Goal: Task Accomplishment & Management: Manage account settings

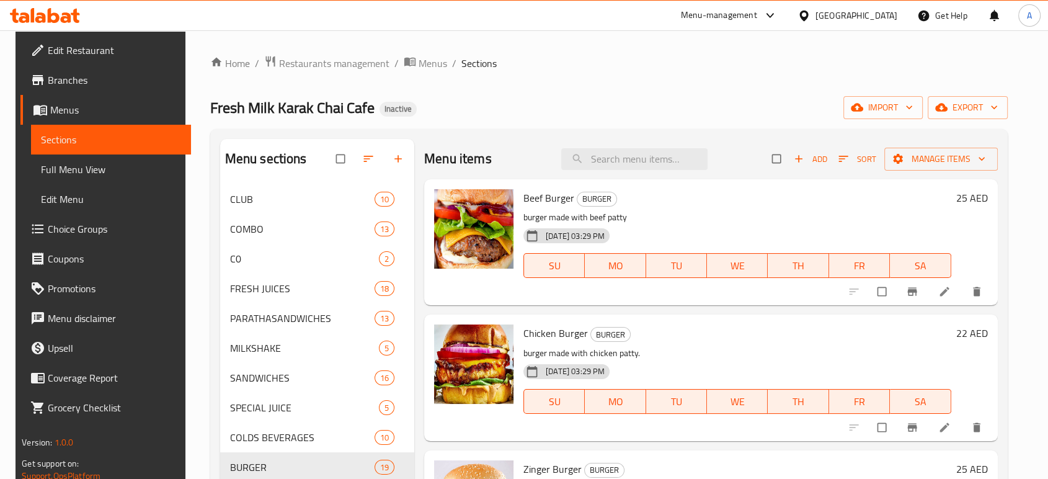
click at [61, 11] on icon at bounding box center [45, 15] width 70 height 15
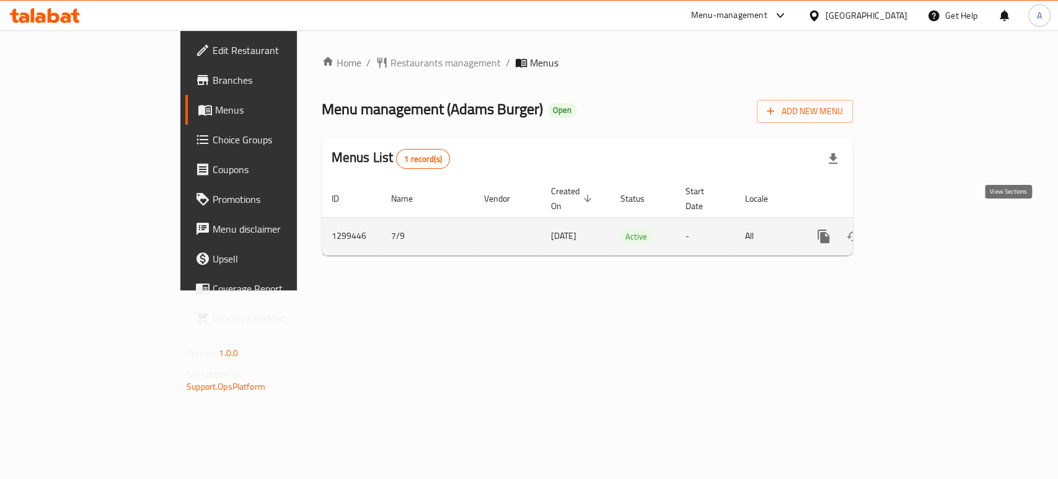
click at [919, 231] on icon "enhanced table" at bounding box center [913, 236] width 11 height 11
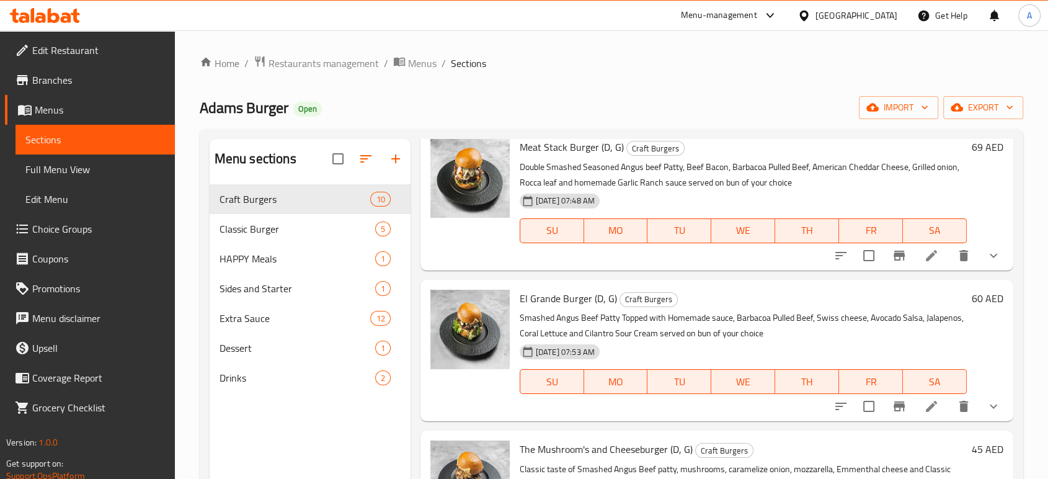
scroll to position [206, 0]
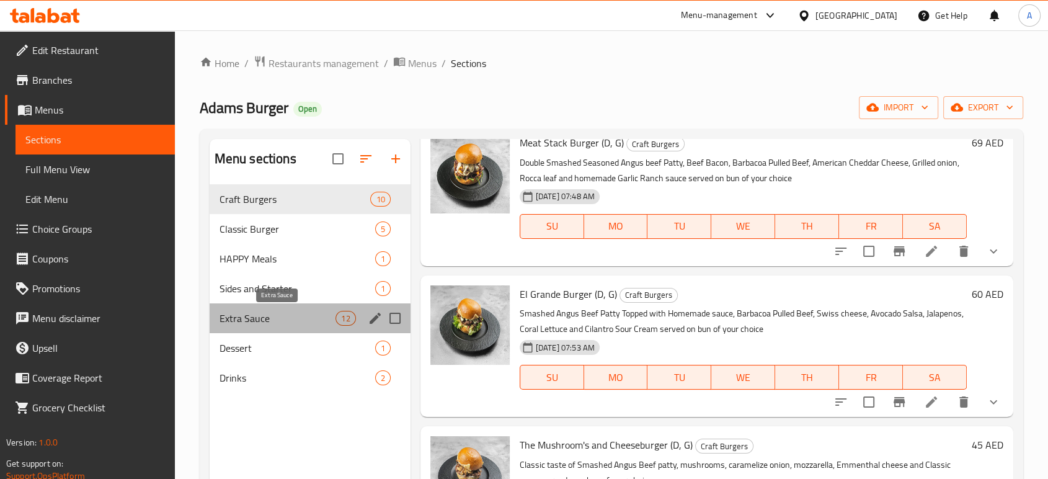
click at [301, 312] on span "Extra Sauce" at bounding box center [277, 318] width 117 height 15
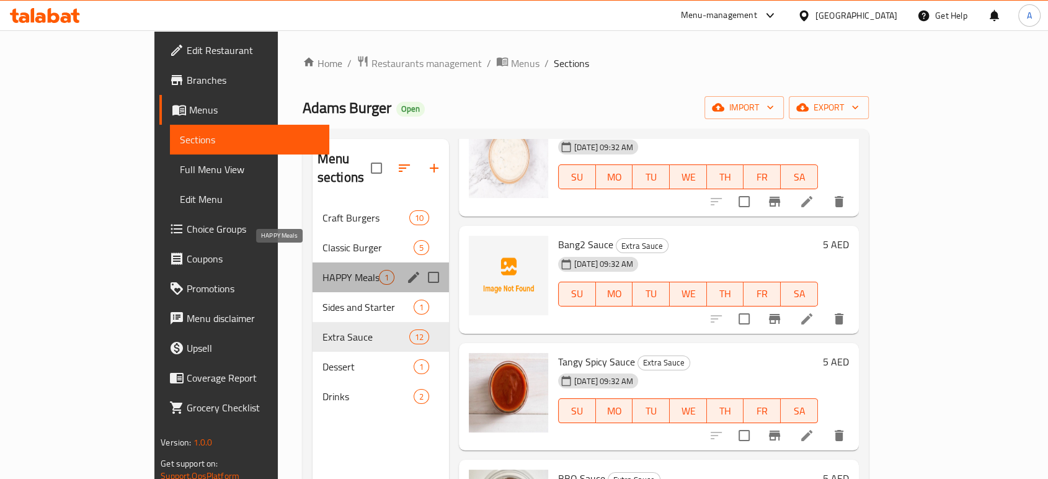
click at [325, 270] on span "HAPPY Meals" at bounding box center [350, 277] width 56 height 15
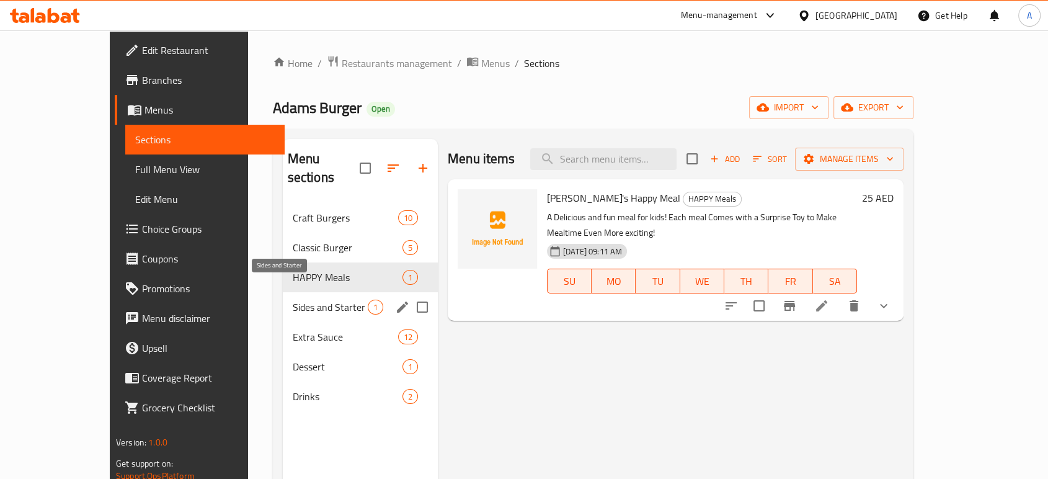
click at [294, 299] on span "Sides and Starter" at bounding box center [330, 306] width 75 height 15
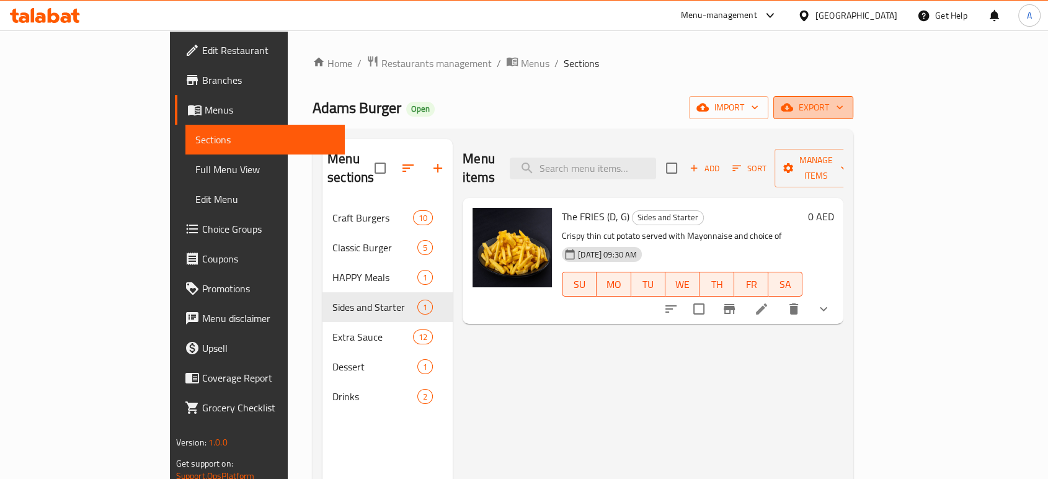
click at [793, 101] on icon "button" at bounding box center [787, 107] width 12 height 12
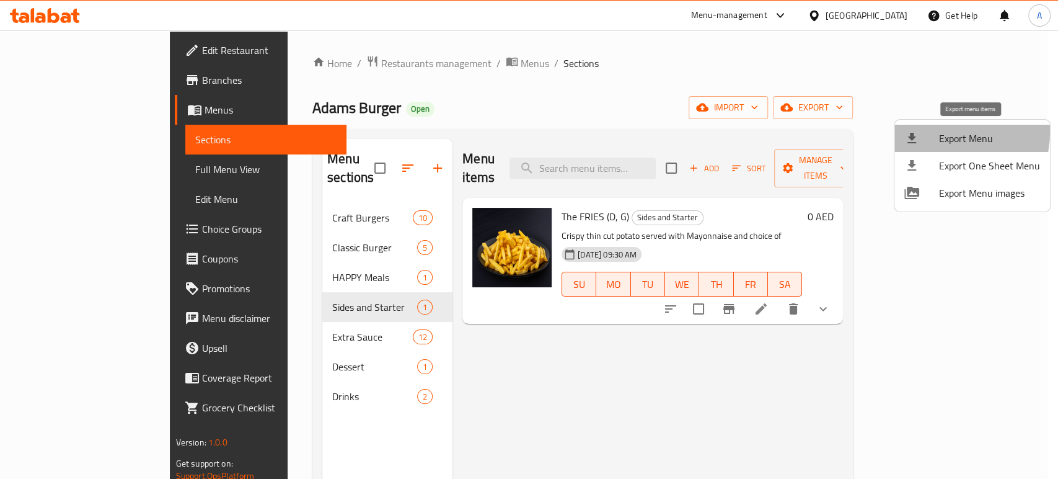
click at [928, 131] on div at bounding box center [922, 138] width 35 height 15
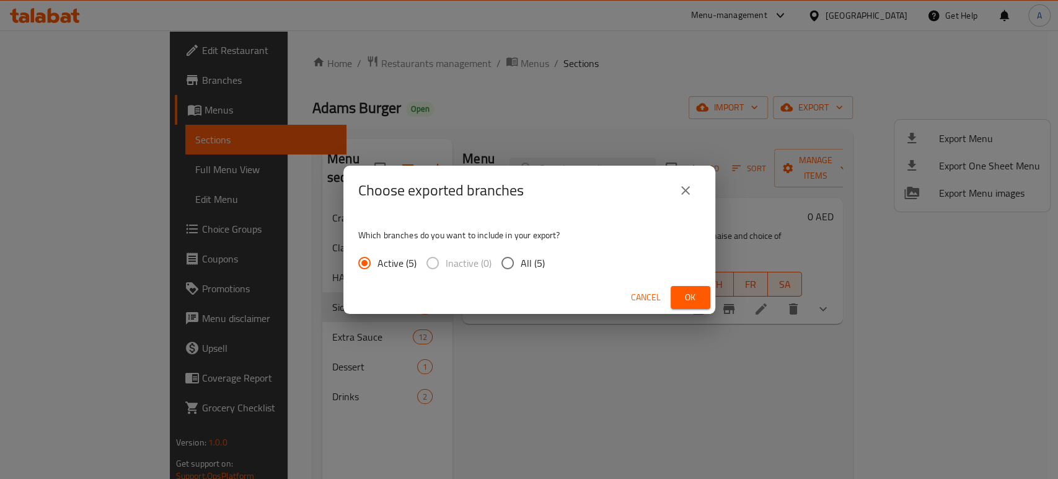
click at [523, 265] on span "All (5)" at bounding box center [533, 262] width 24 height 15
click at [521, 265] on input "All (5)" at bounding box center [508, 263] width 26 height 26
radio input "true"
click at [698, 298] on span "Ok" at bounding box center [691, 297] width 20 height 15
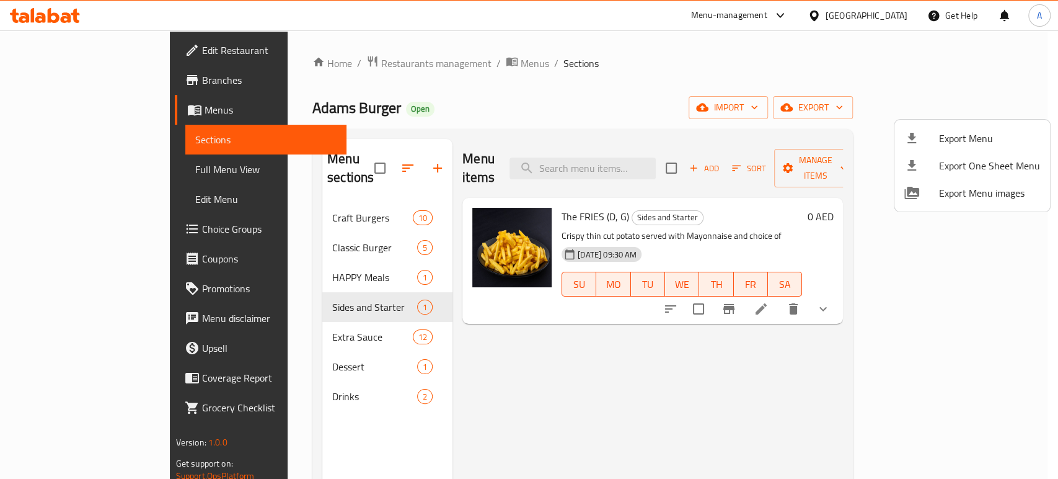
click at [74, 17] on div at bounding box center [529, 239] width 1058 height 479
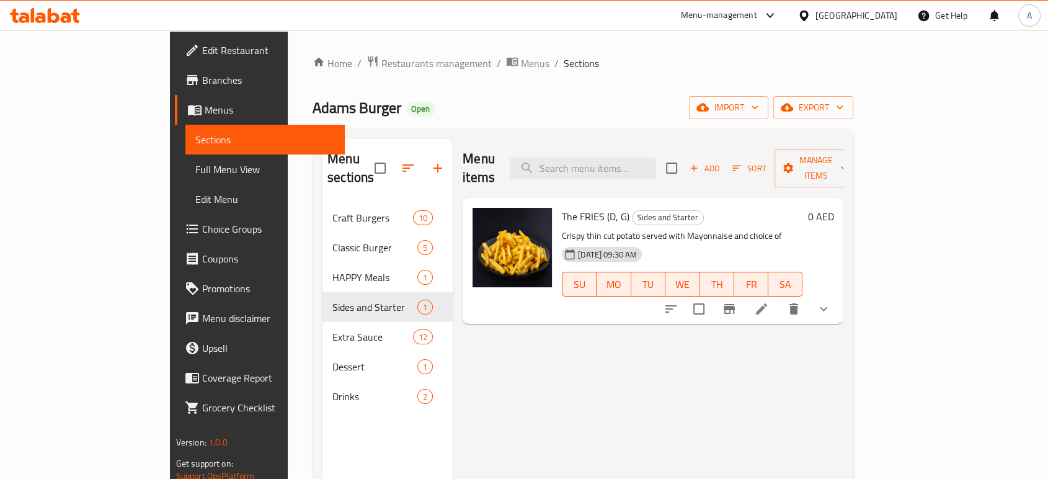
click at [58, 19] on icon at bounding box center [54, 15] width 12 height 15
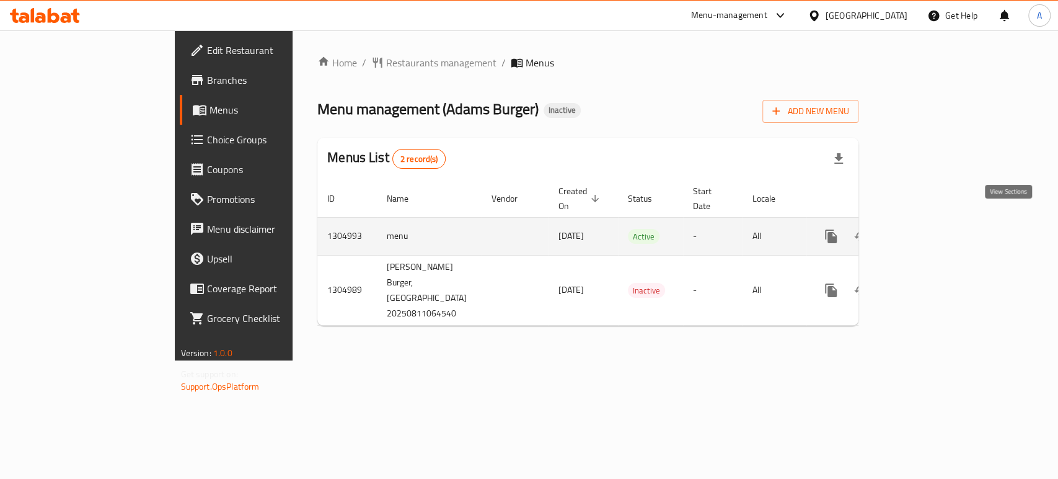
click at [928, 229] on icon "enhanced table" at bounding box center [920, 236] width 15 height 15
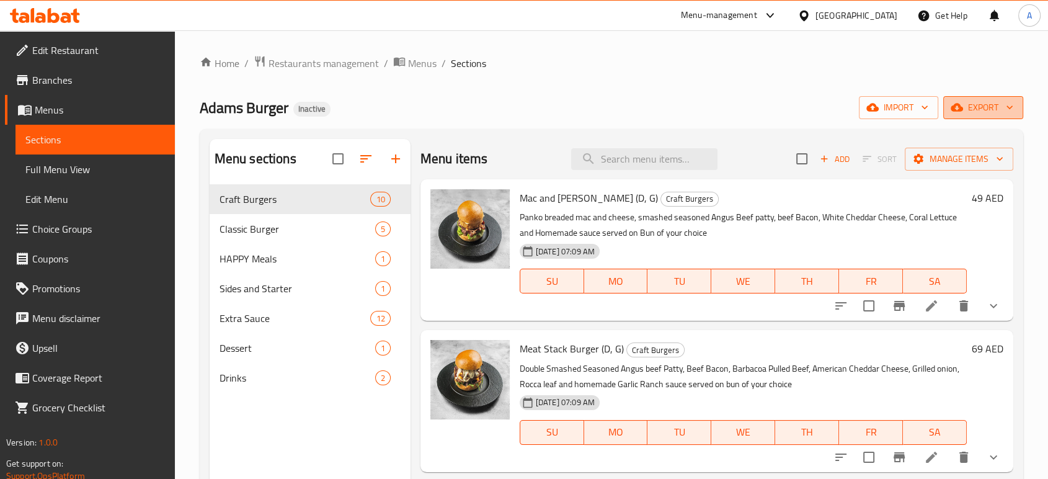
click at [1001, 110] on span "export" at bounding box center [983, 107] width 60 height 15
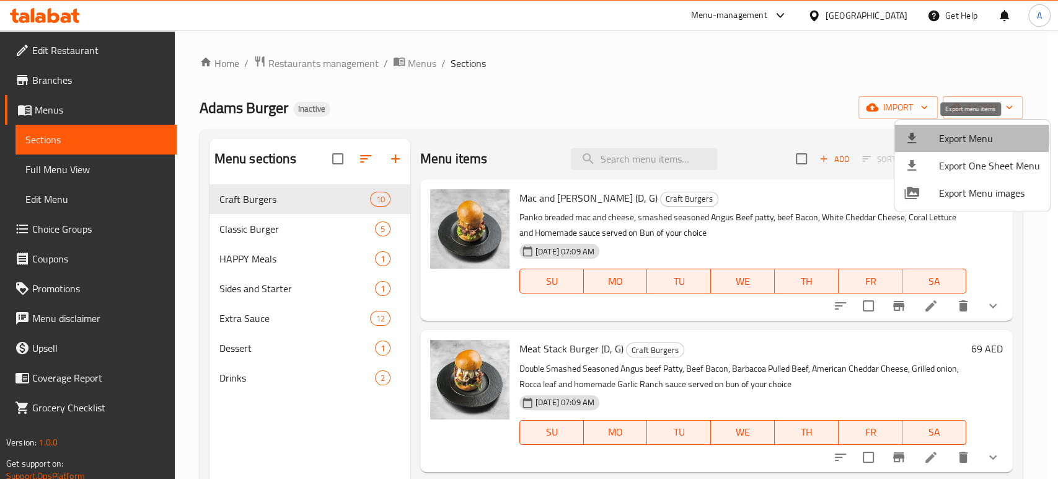
click at [939, 138] on span "Export Menu" at bounding box center [989, 138] width 101 height 15
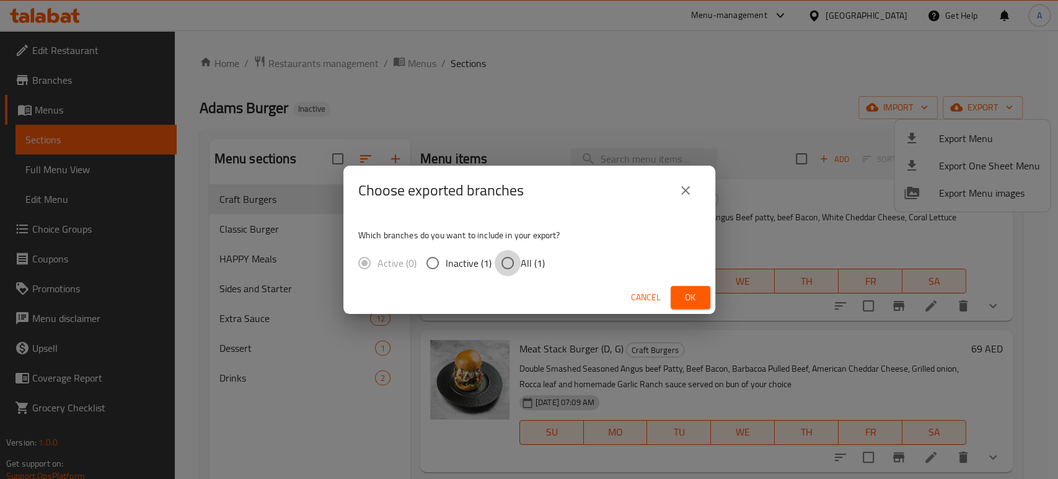
click at [502, 258] on input "All (1)" at bounding box center [508, 263] width 26 height 26
radio input "true"
click at [699, 301] on span "Ok" at bounding box center [691, 297] width 20 height 15
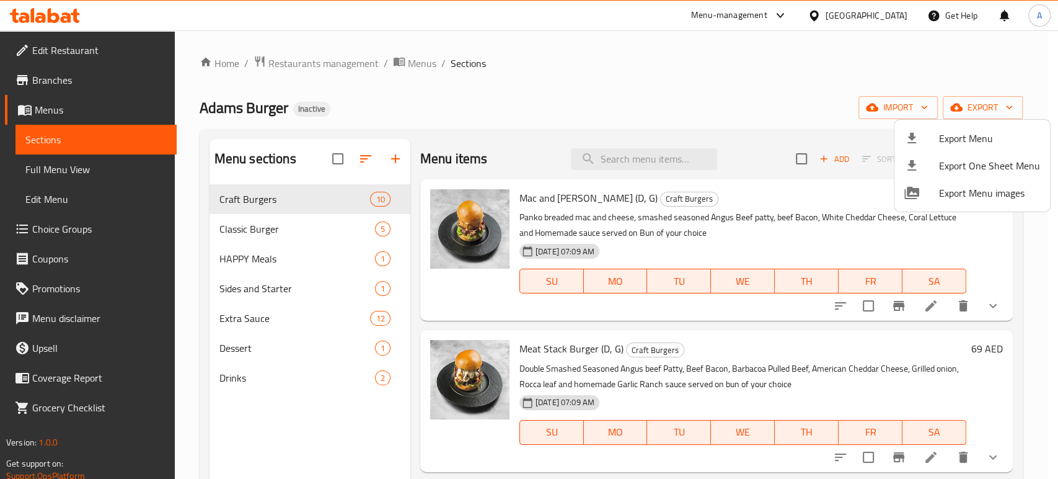
click at [81, 55] on div at bounding box center [529, 239] width 1058 height 479
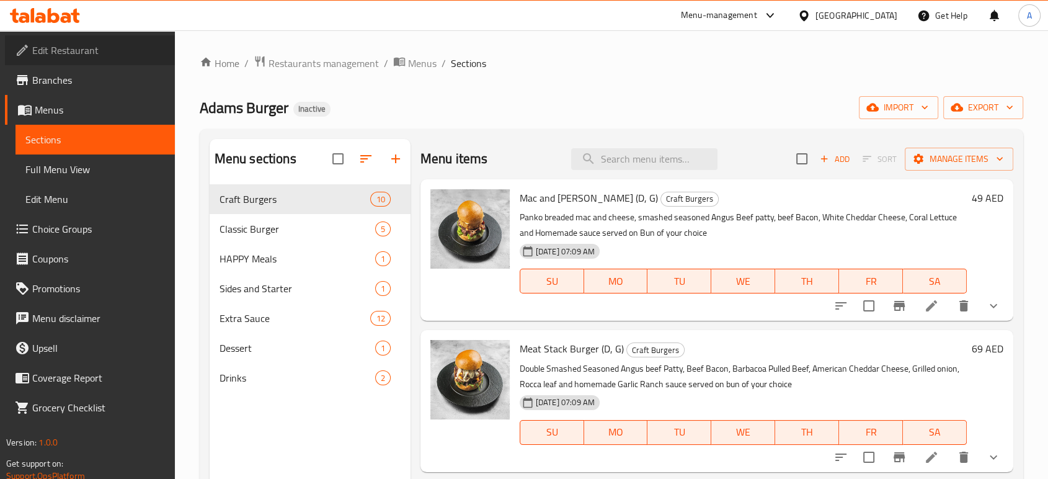
click at [81, 55] on span "Edit Restaurant" at bounding box center [98, 50] width 133 height 15
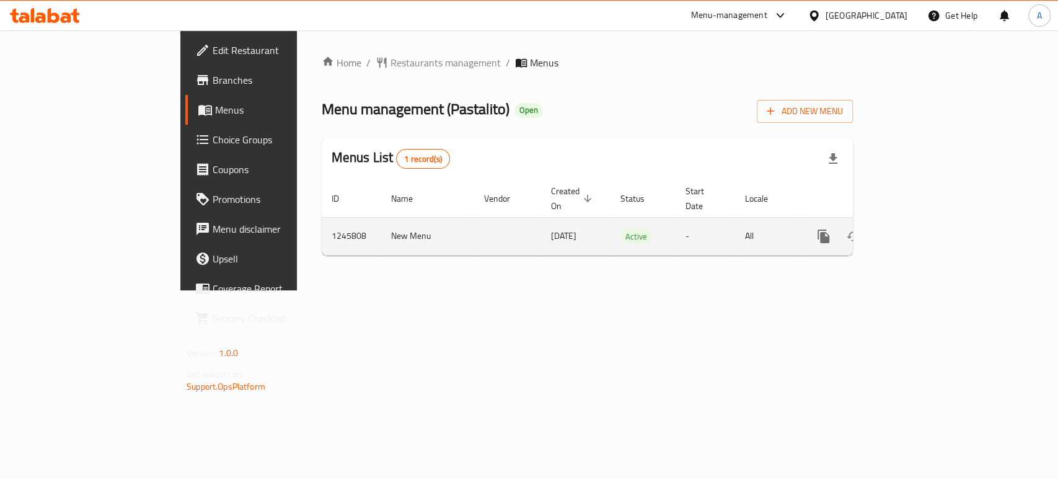
click at [921, 229] on icon "enhanced table" at bounding box center [913, 236] width 15 height 15
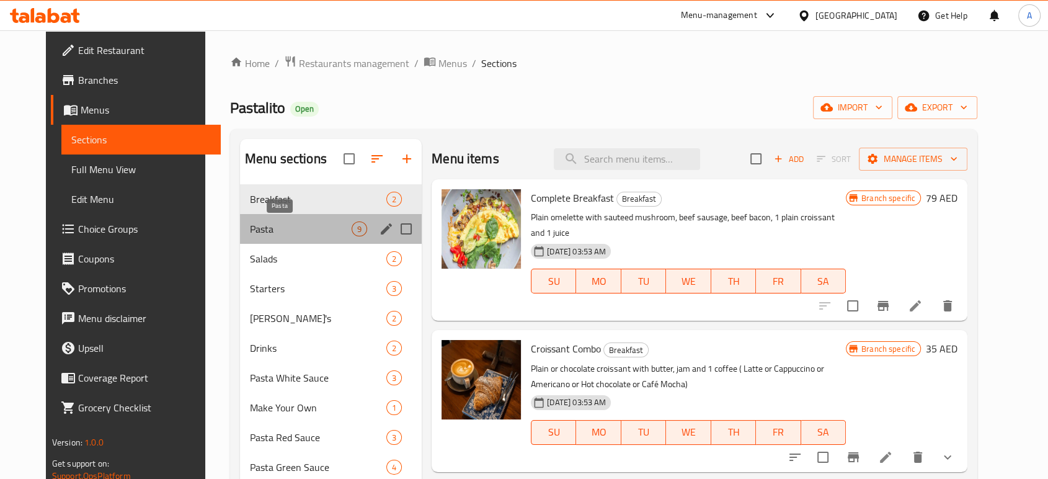
click at [336, 221] on span "Pasta" at bounding box center [301, 228] width 102 height 15
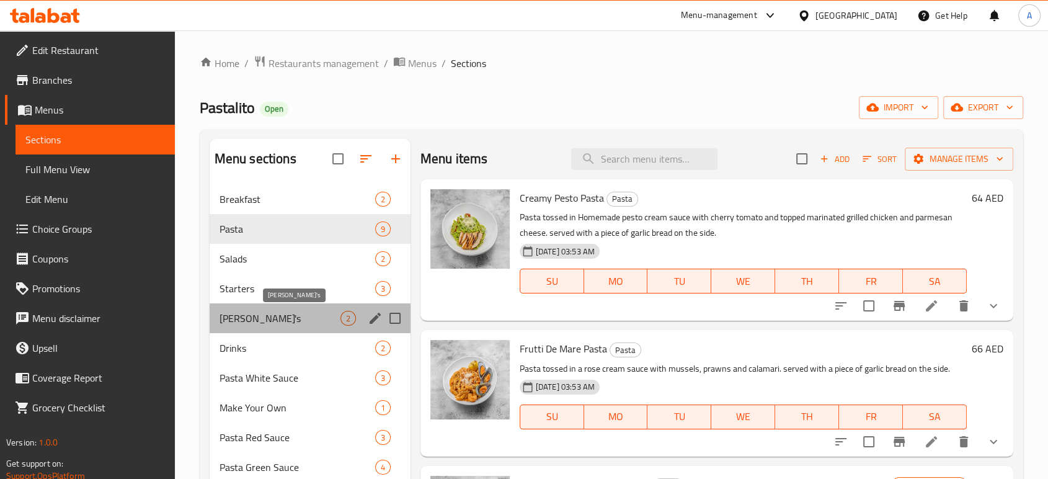
click at [332, 311] on span "[PERSON_NAME]'s" at bounding box center [279, 318] width 121 height 15
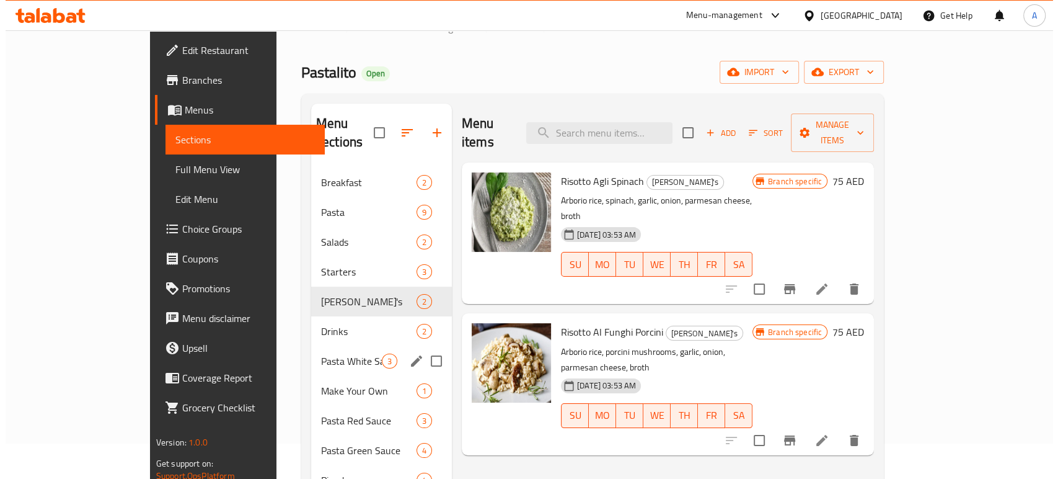
scroll to position [69, 0]
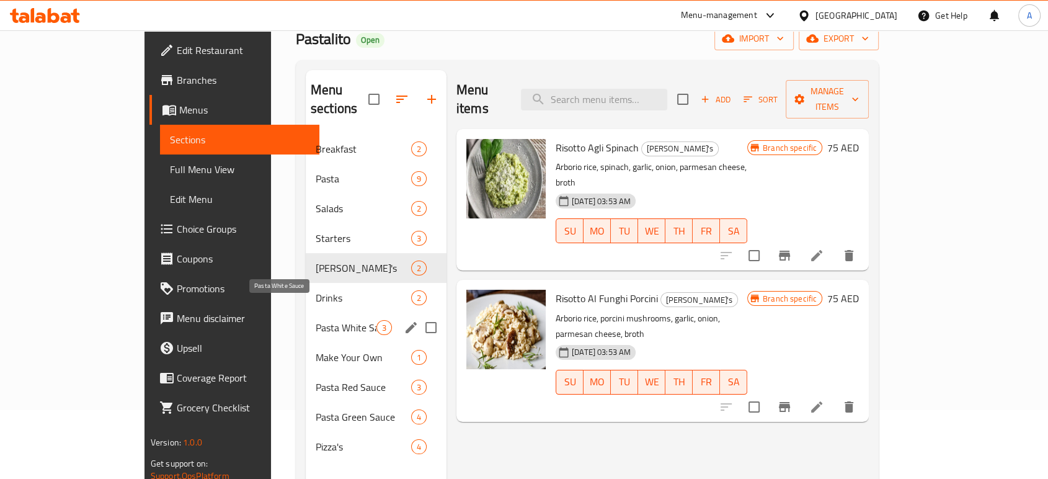
click at [316, 320] on span "Pasta White Sauce" at bounding box center [346, 327] width 61 height 15
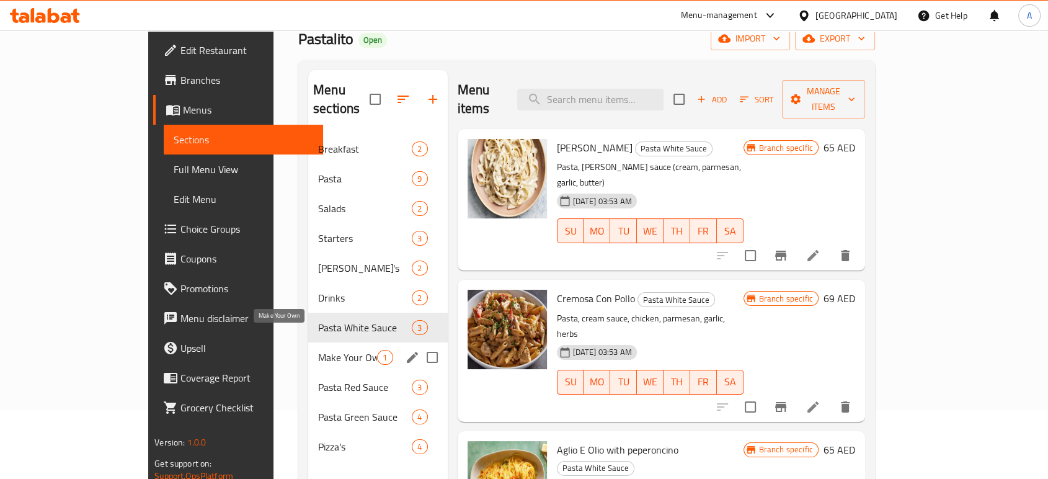
click at [318, 350] on span "Make Your Own" at bounding box center [347, 357] width 59 height 15
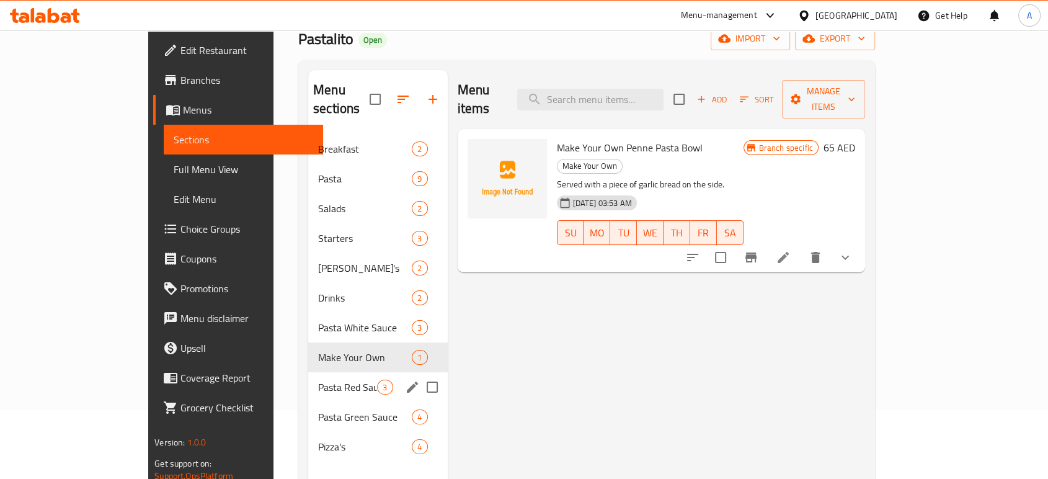
click at [308, 372] on div "Pasta Red Sauce 3" at bounding box center [377, 387] width 139 height 30
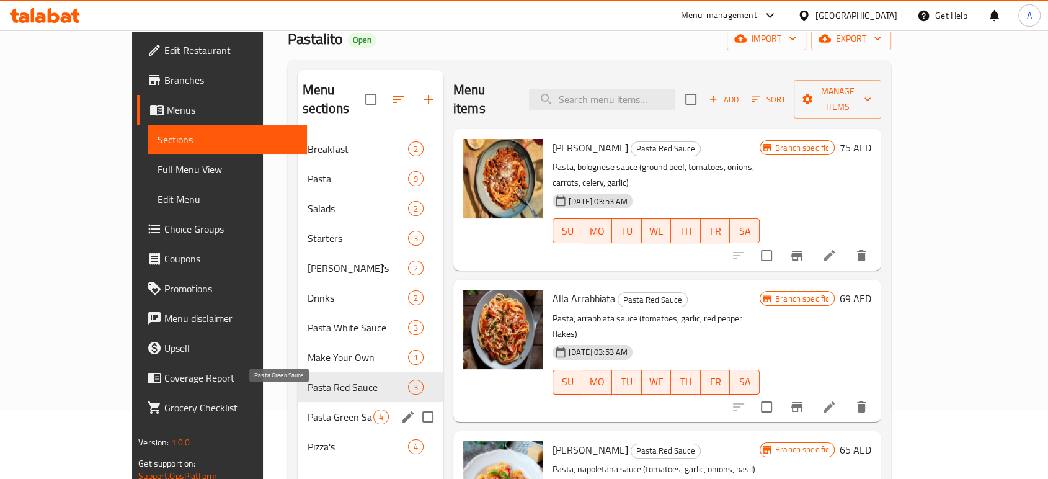
click at [308, 409] on span "Pasta Green Sauce" at bounding box center [341, 416] width 66 height 15
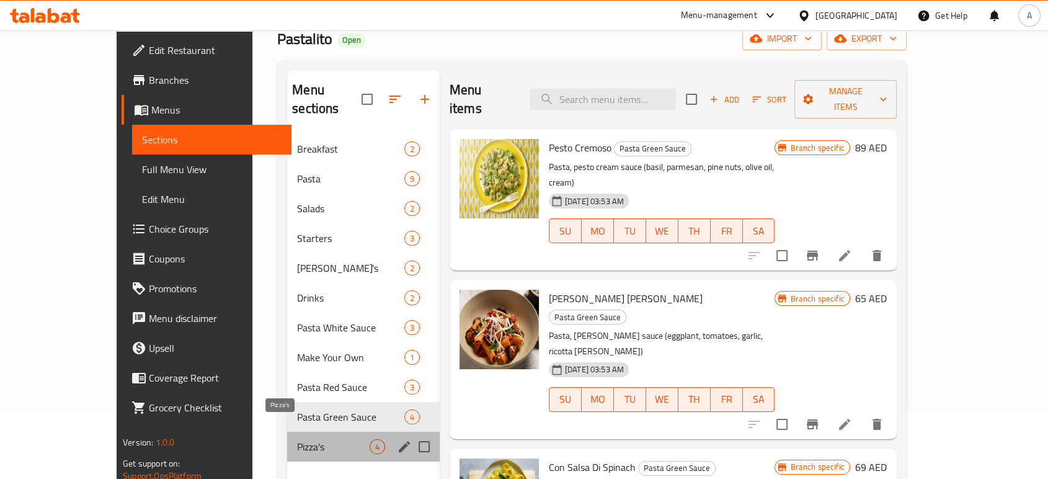
click at [316, 439] on span "Pizza's" at bounding box center [333, 446] width 72 height 15
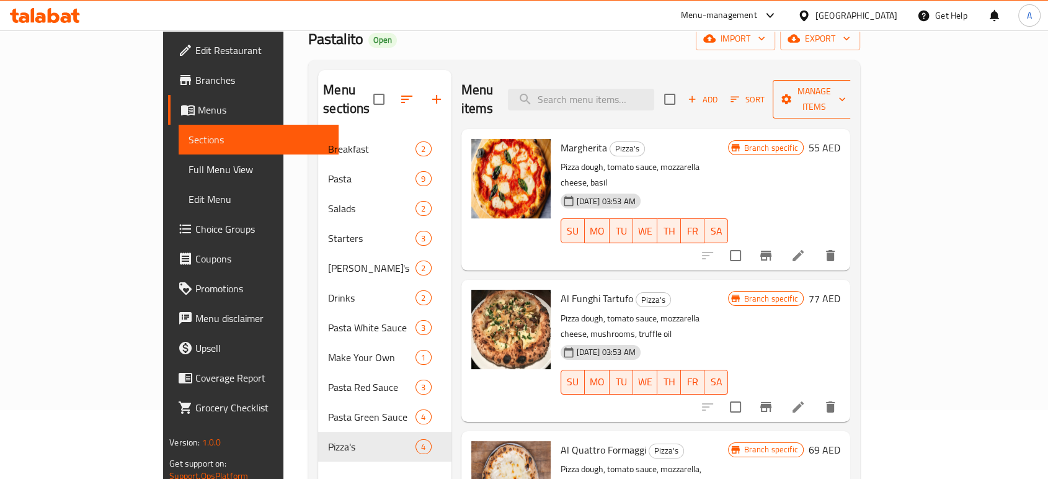
click at [846, 87] on span "Manage items" at bounding box center [813, 99] width 63 height 31
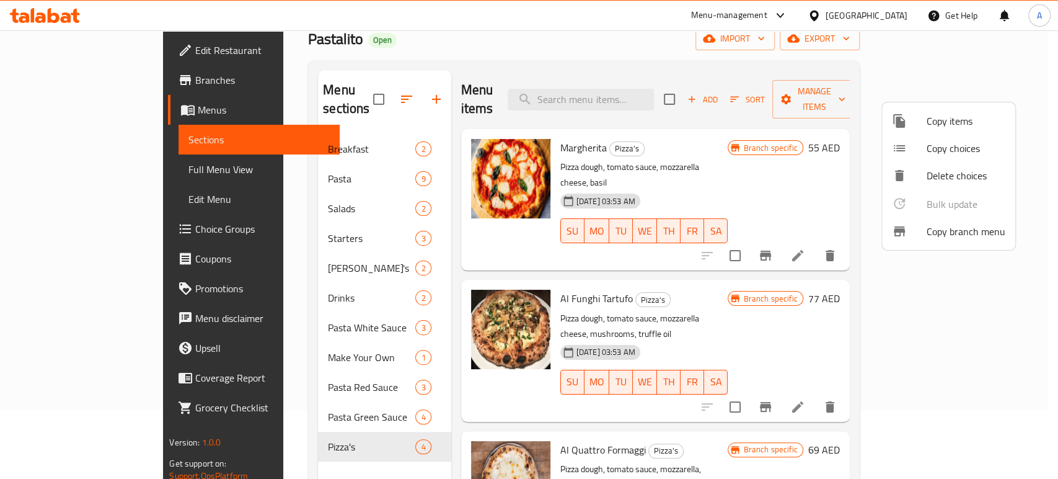
click at [941, 116] on span "Copy items" at bounding box center [966, 120] width 79 height 15
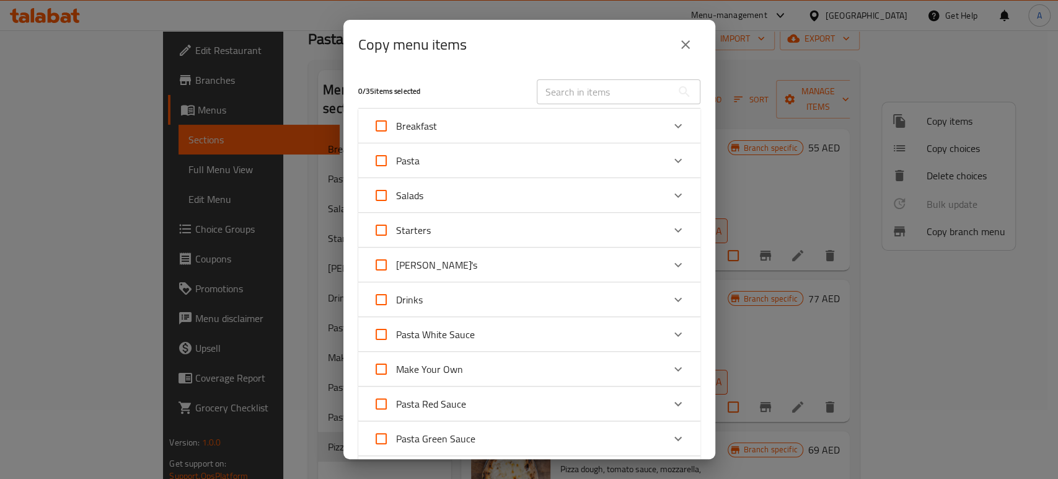
click at [858, 106] on div "Copy menu items 0 / 35 items selected ​ Breakfast Complete Breakfast 79 AED Cro…" at bounding box center [529, 239] width 1058 height 479
click at [872, 128] on div "Copy menu items 0 / 35 items selected ​ Breakfast Complete Breakfast 79 AED Cro…" at bounding box center [529, 239] width 1058 height 479
click at [686, 45] on icon "close" at bounding box center [685, 44] width 9 height 9
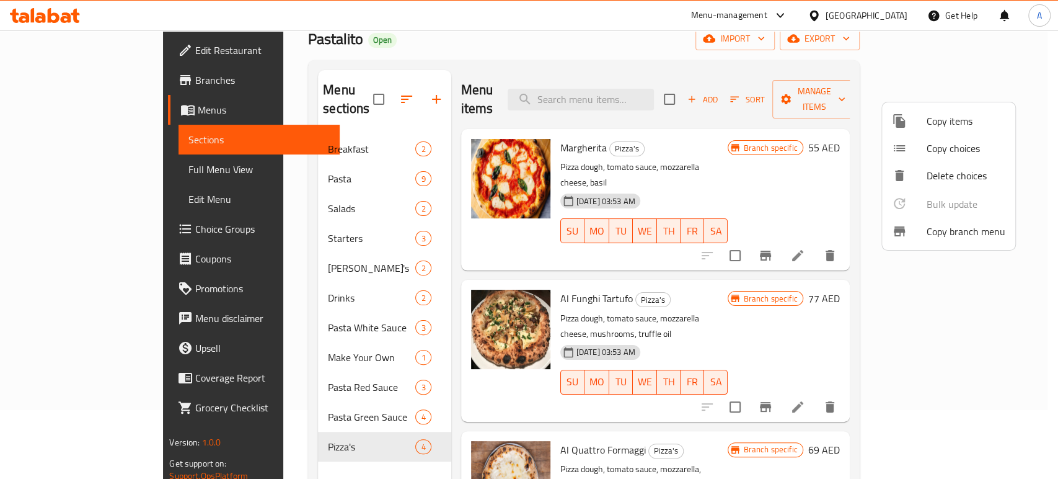
click at [789, 55] on div at bounding box center [529, 239] width 1058 height 479
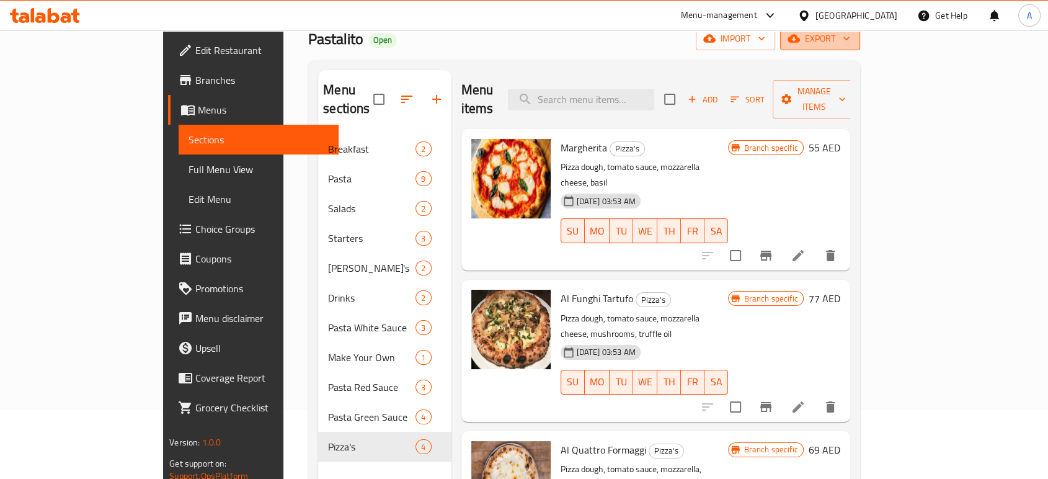
click at [850, 43] on span "export" at bounding box center [820, 38] width 60 height 15
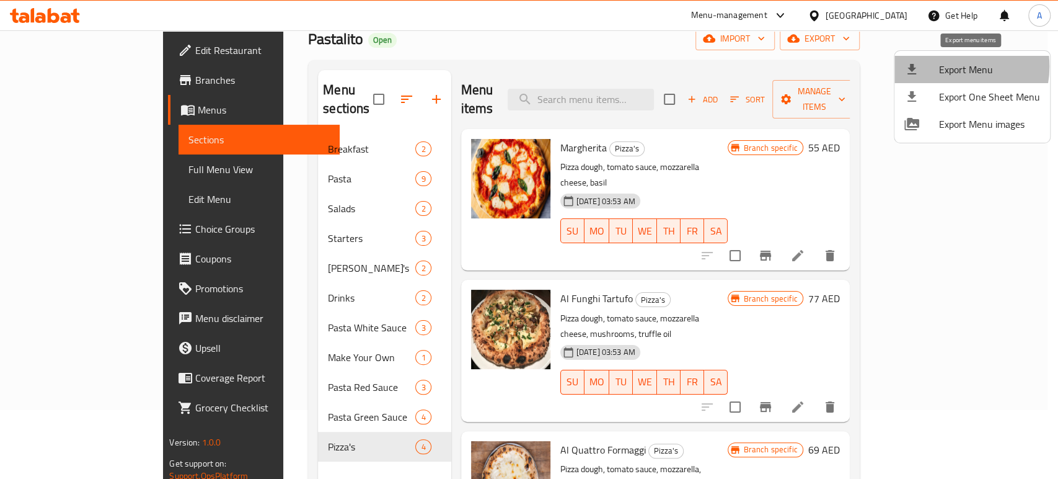
click at [948, 66] on span "Export Menu" at bounding box center [989, 69] width 101 height 15
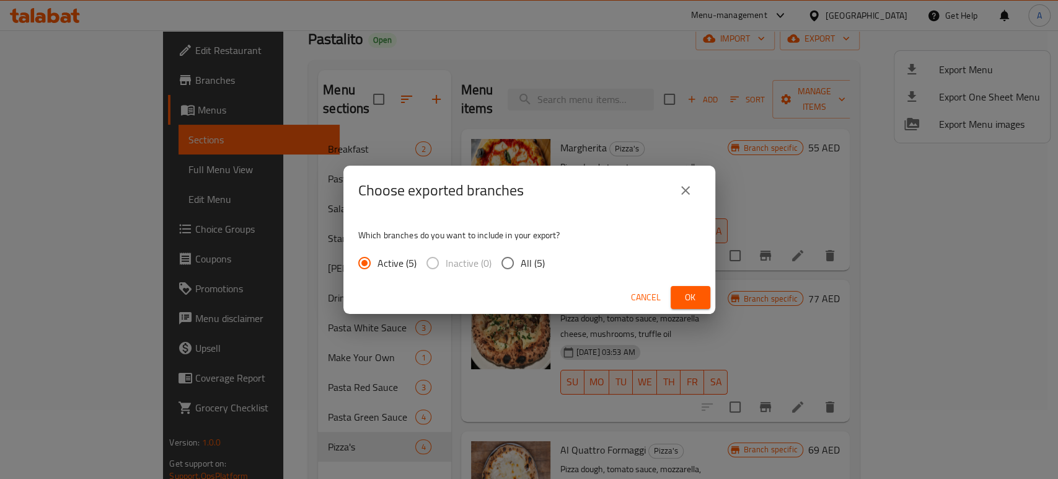
click at [529, 264] on span "All (5)" at bounding box center [533, 262] width 24 height 15
click at [521, 264] on input "All (5)" at bounding box center [508, 263] width 26 height 26
radio input "true"
click at [688, 299] on span "Ok" at bounding box center [691, 297] width 20 height 15
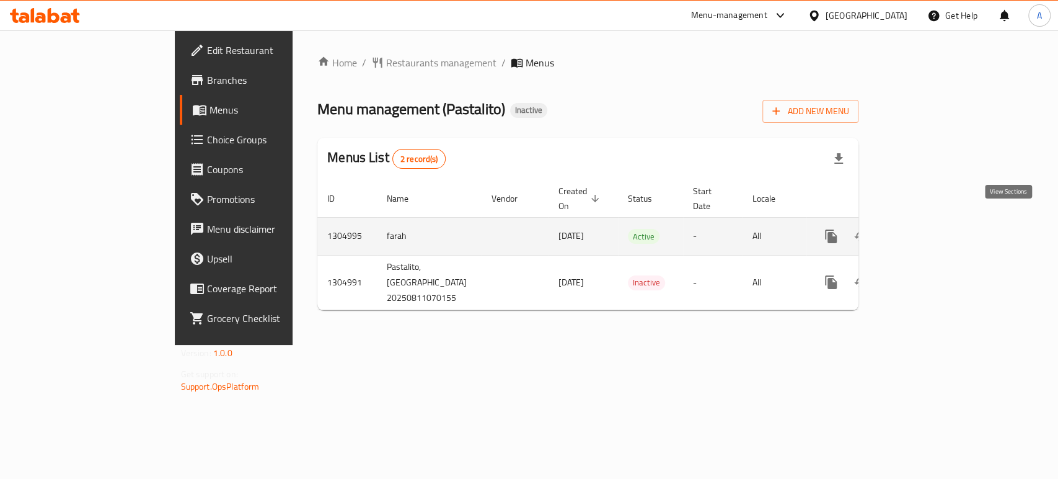
click at [926, 231] on icon "enhanced table" at bounding box center [920, 236] width 11 height 11
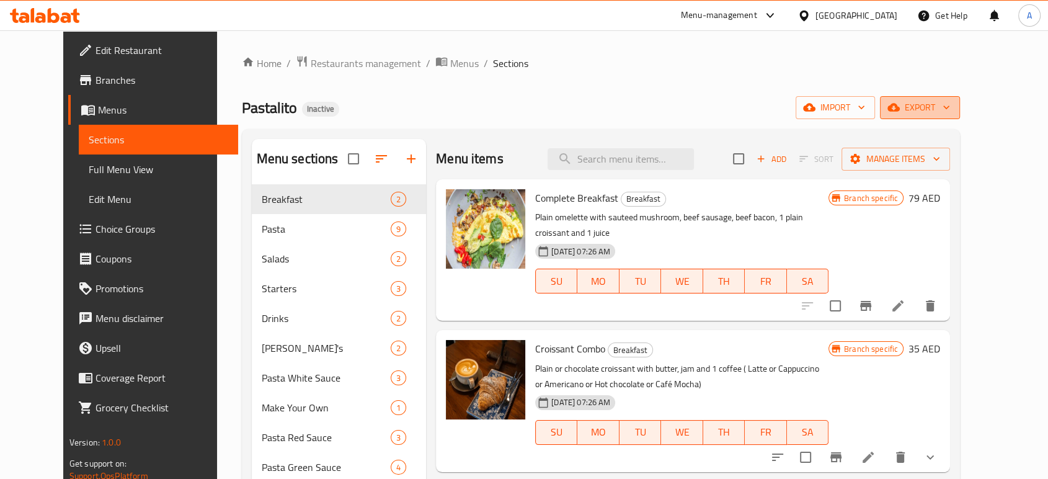
click at [960, 100] on button "export" at bounding box center [920, 107] width 80 height 23
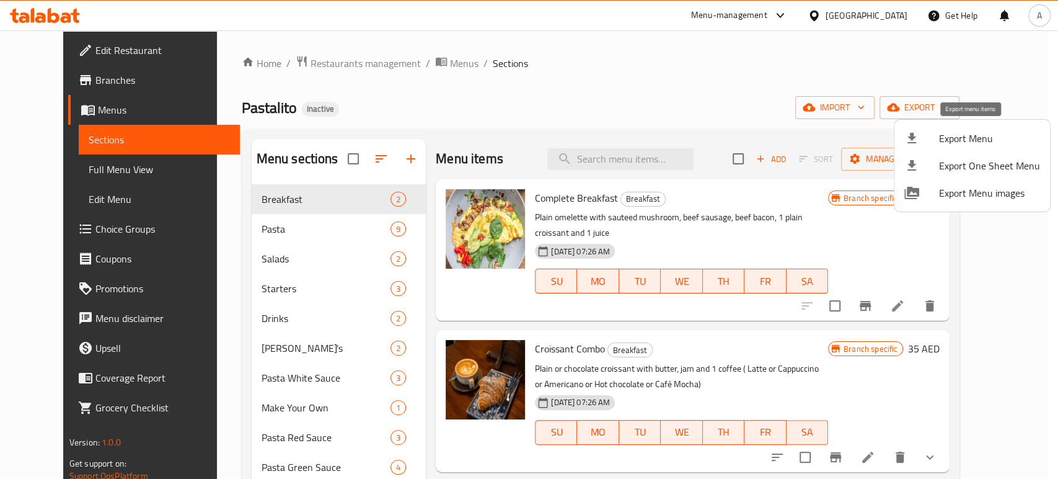
click at [960, 135] on span "Export Menu" at bounding box center [989, 138] width 101 height 15
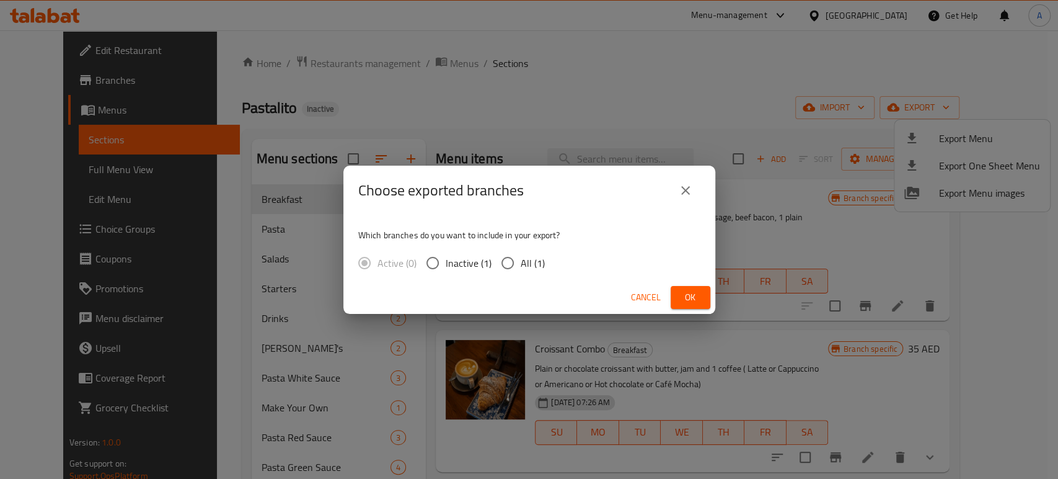
click at [535, 261] on span "All (1)" at bounding box center [533, 262] width 24 height 15
click at [521, 261] on input "All (1)" at bounding box center [508, 263] width 26 height 26
radio input "true"
click at [688, 296] on span "Ok" at bounding box center [691, 297] width 20 height 15
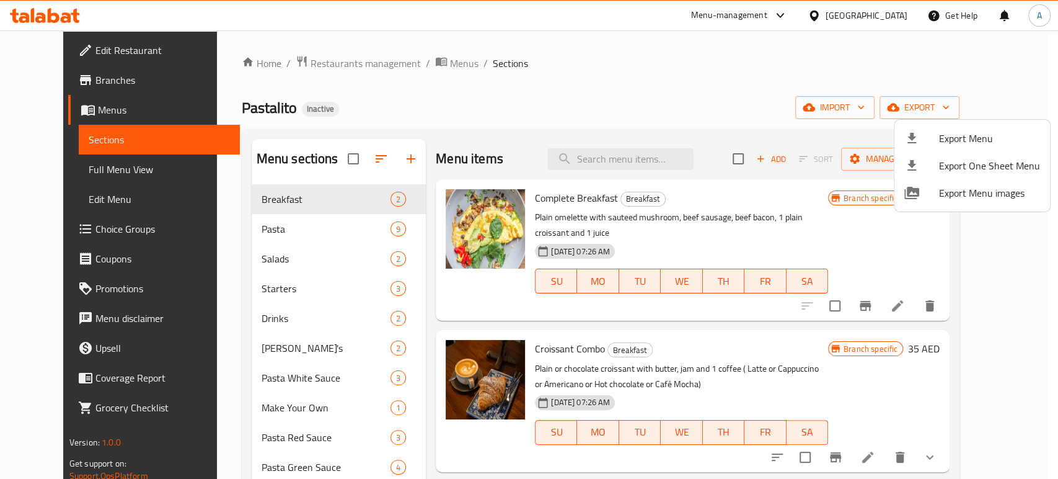
click at [84, 48] on div at bounding box center [529, 239] width 1058 height 479
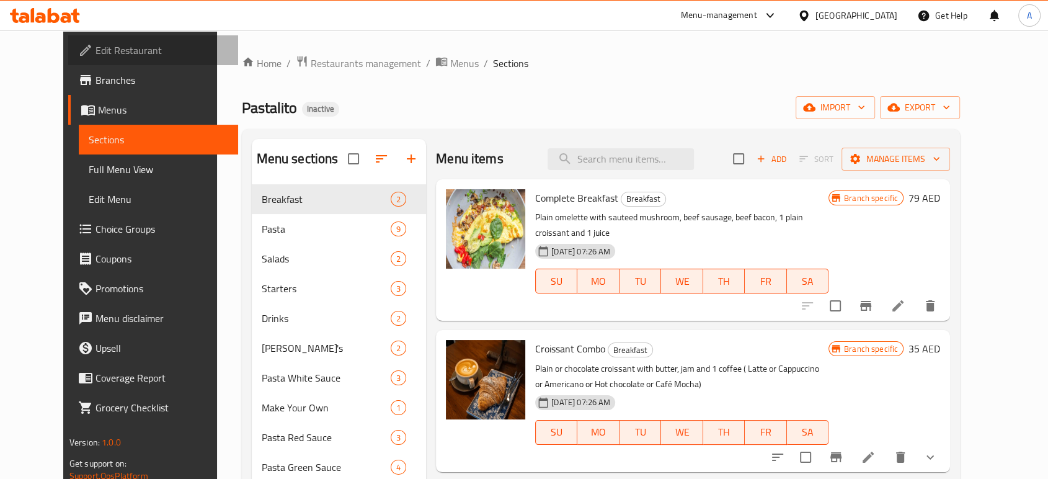
click at [95, 48] on span "Edit Restaurant" at bounding box center [161, 50] width 133 height 15
